Goal: Check status: Check status

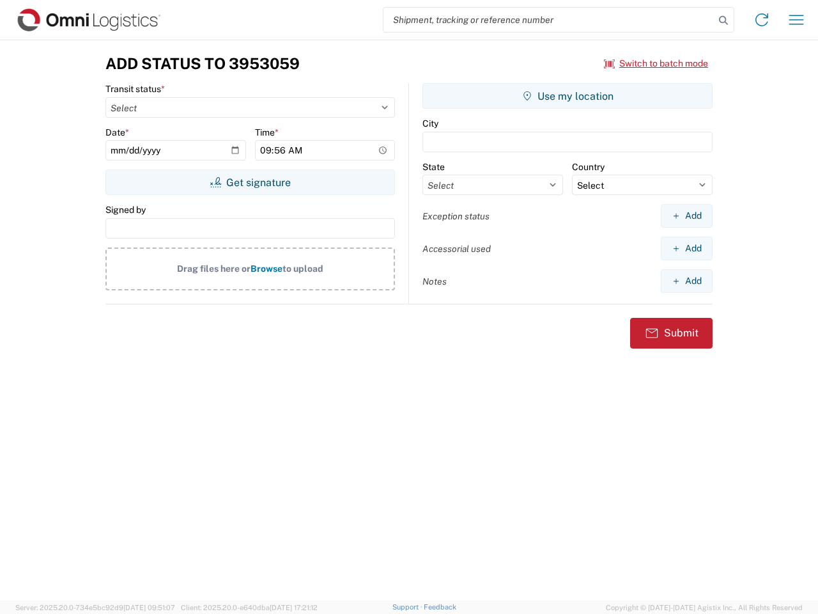
click at [549, 20] on input "search" at bounding box center [548, 20] width 331 height 24
click at [723, 20] on icon at bounding box center [724, 21] width 18 height 18
click at [762, 20] on icon at bounding box center [762, 20] width 20 height 20
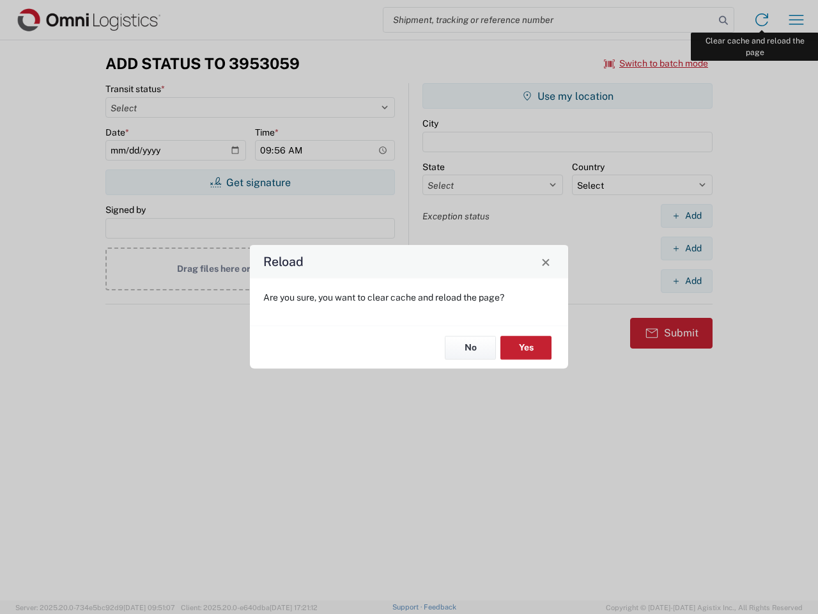
click at [796, 20] on div "Reload Are you sure, you want to clear cache and reload the page? No Yes" at bounding box center [409, 307] width 818 height 614
click at [656, 63] on div "Reload Are you sure, you want to clear cache and reload the page? No Yes" at bounding box center [409, 307] width 818 height 614
click at [250, 182] on div "Reload Are you sure, you want to clear cache and reload the page? No Yes" at bounding box center [409, 307] width 818 height 614
click at [568, 96] on div "Reload Are you sure, you want to clear cache and reload the page? No Yes" at bounding box center [409, 307] width 818 height 614
click at [686, 215] on div "Reload Are you sure, you want to clear cache and reload the page? No Yes" at bounding box center [409, 307] width 818 height 614
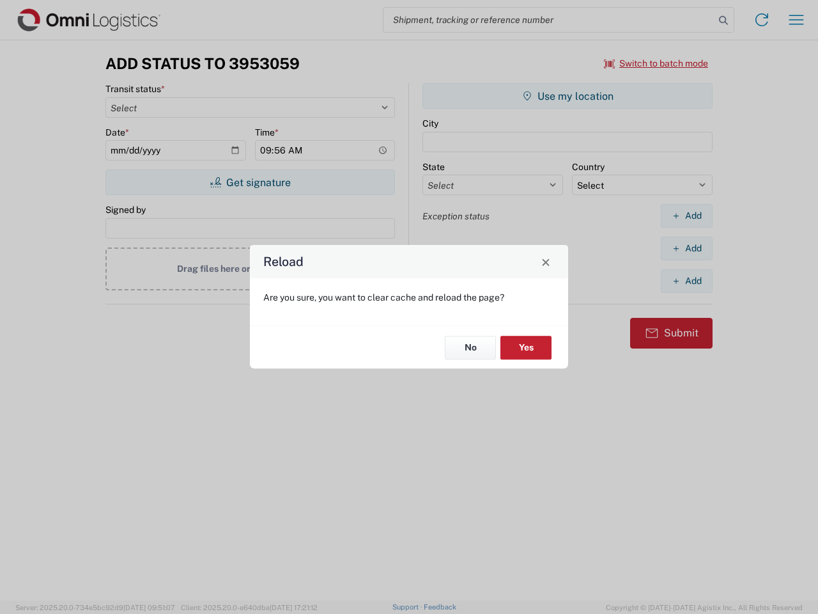
click at [686, 248] on div "Reload Are you sure, you want to clear cache and reload the page? No Yes" at bounding box center [409, 307] width 818 height 614
click at [686, 281] on div "Reload Are you sure, you want to clear cache and reload the page? No Yes" at bounding box center [409, 307] width 818 height 614
